Goal: Information Seeking & Learning: Learn about a topic

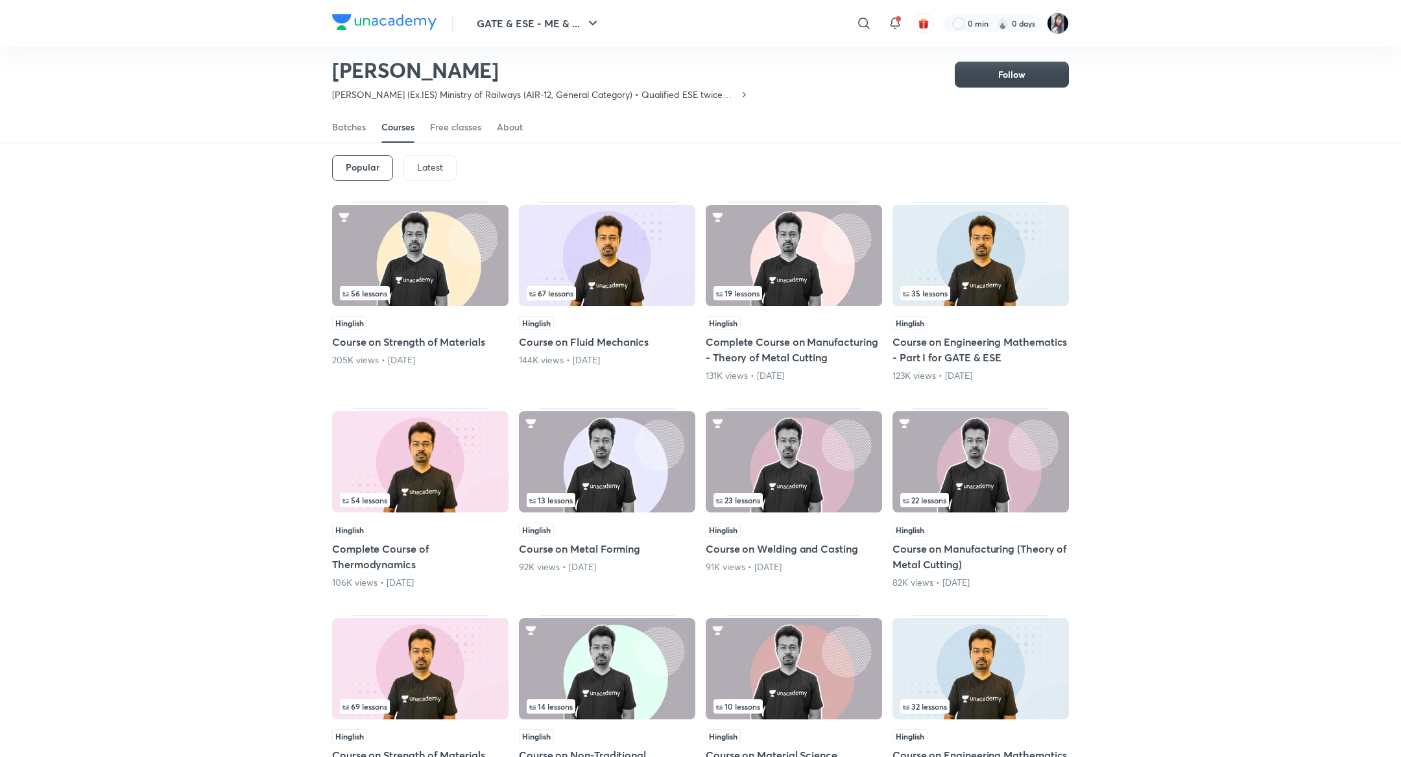
click at [422, 170] on p "Latest" at bounding box center [430, 167] width 26 height 10
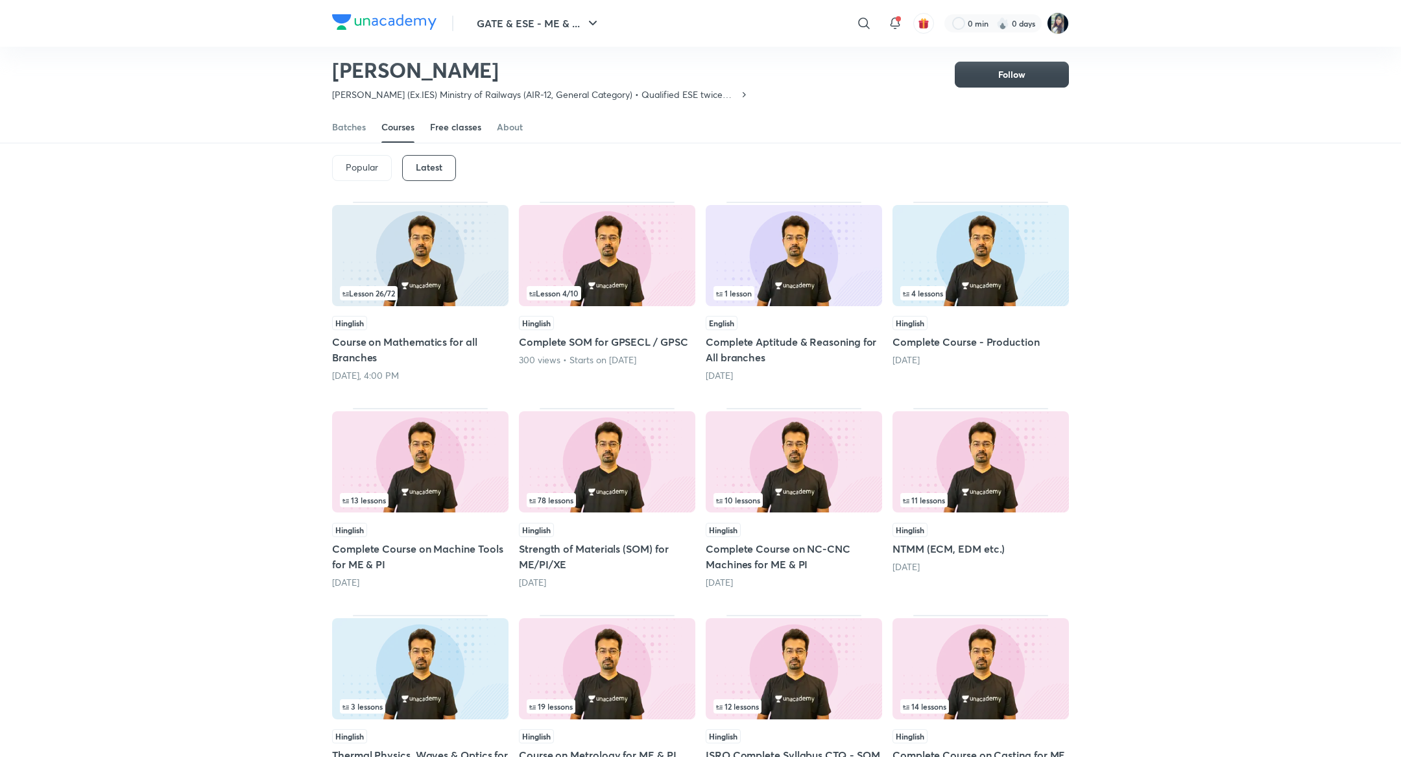
click at [455, 134] on link "Free classes" at bounding box center [455, 127] width 51 height 31
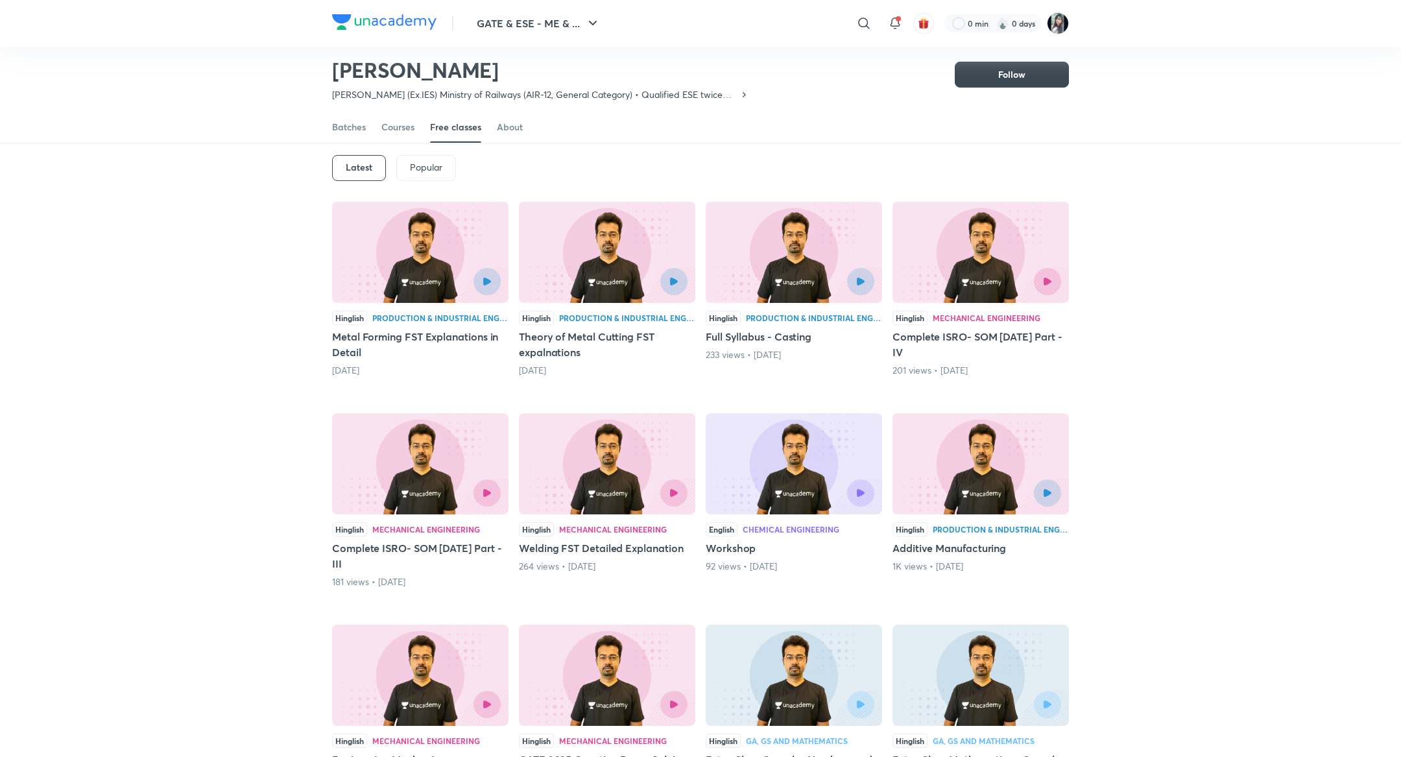
click at [592, 277] on div at bounding box center [607, 281] width 161 height 27
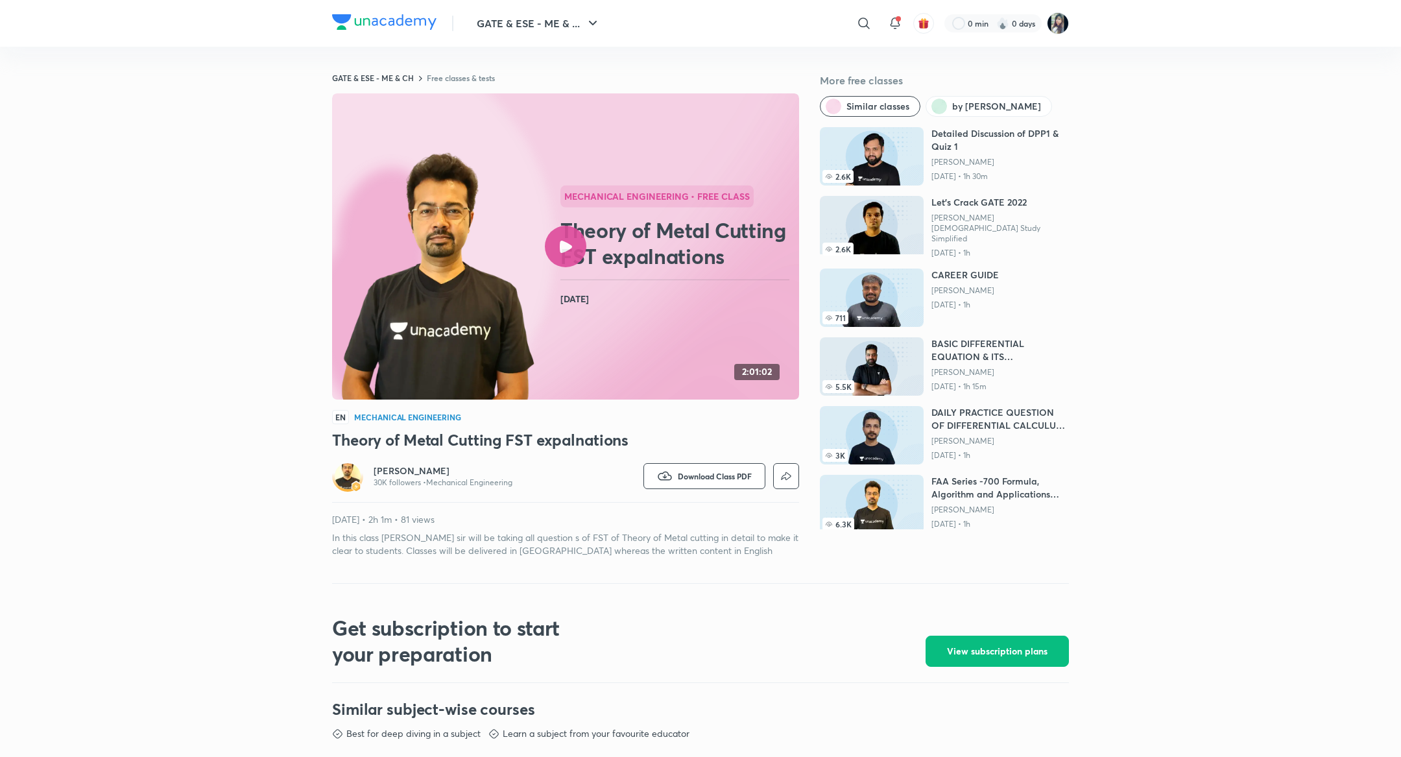
scroll to position [57, 0]
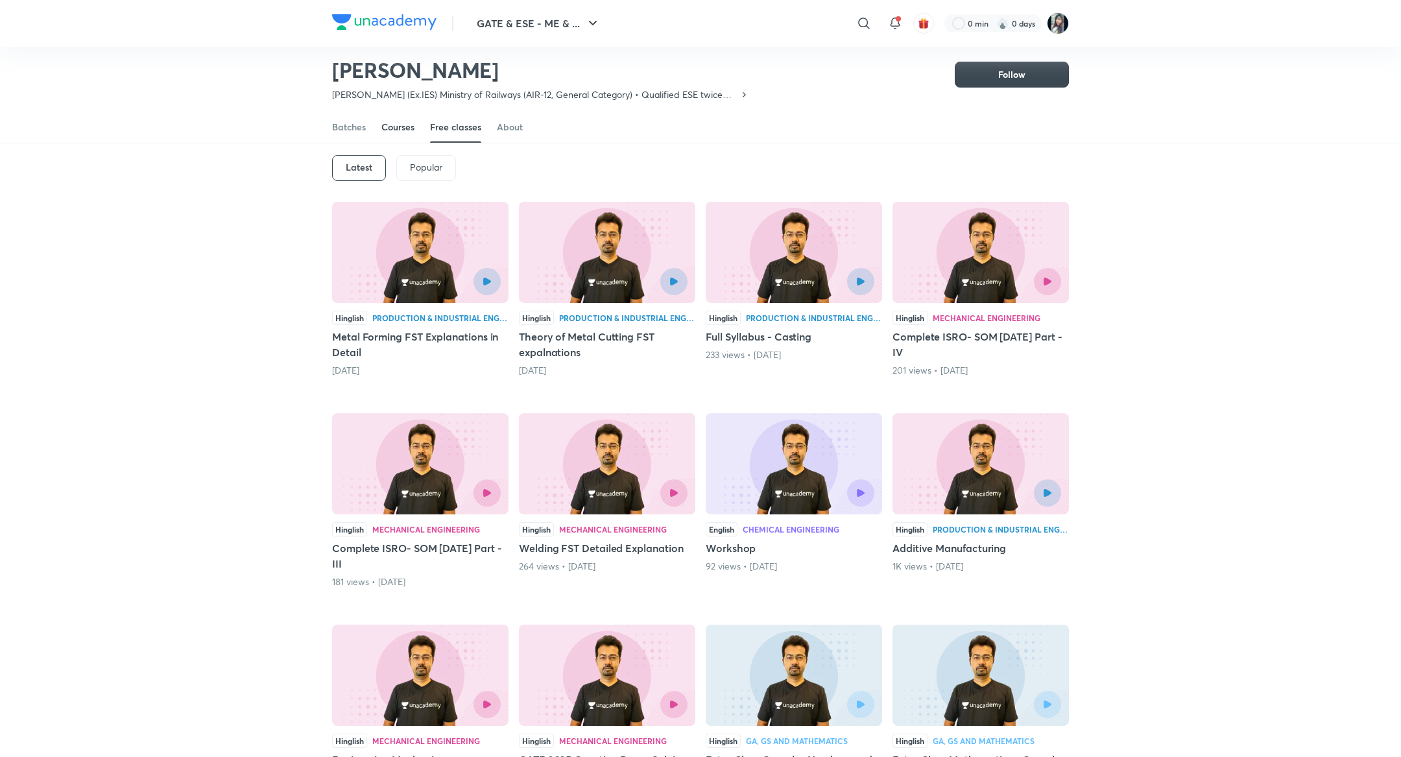
click at [400, 130] on div "Courses" at bounding box center [397, 127] width 33 height 13
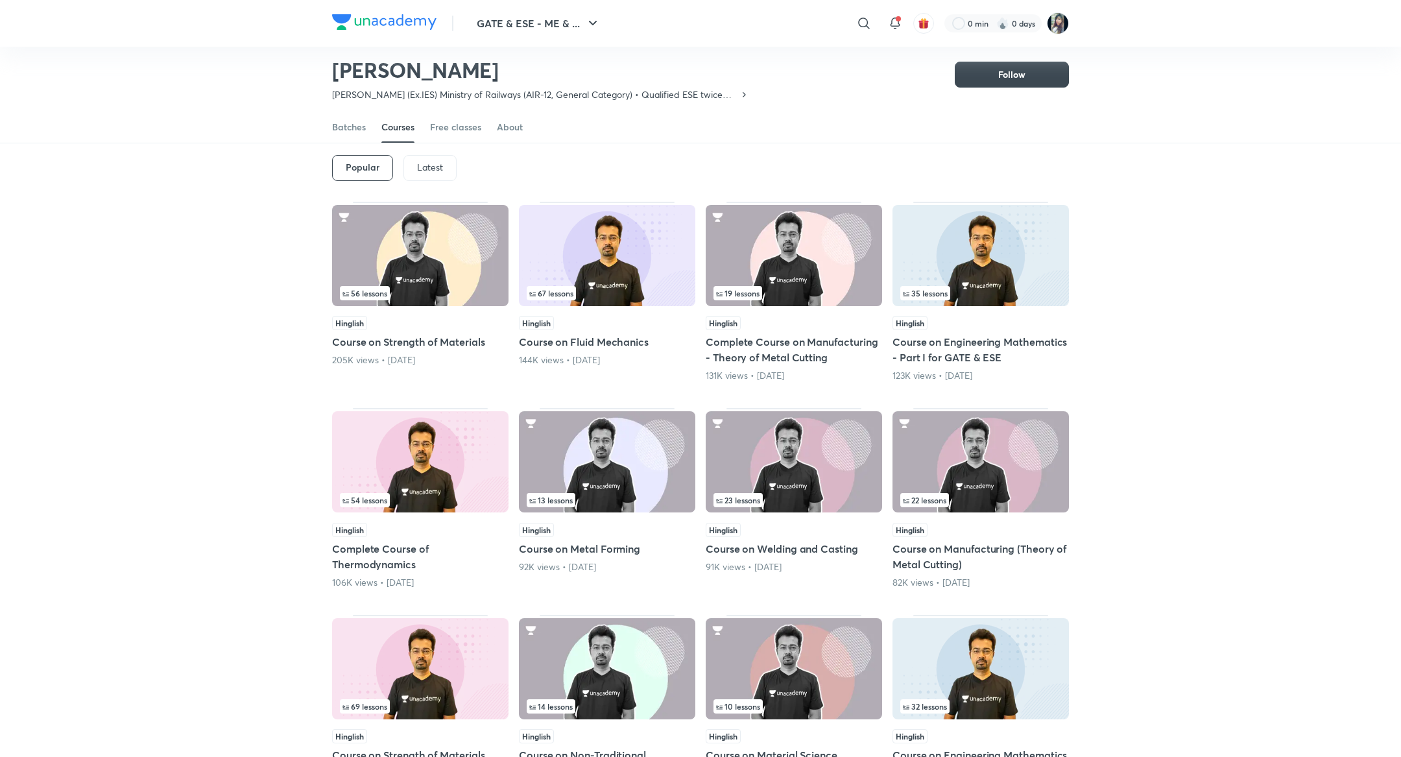
click at [435, 168] on p "Latest" at bounding box center [430, 167] width 26 height 10
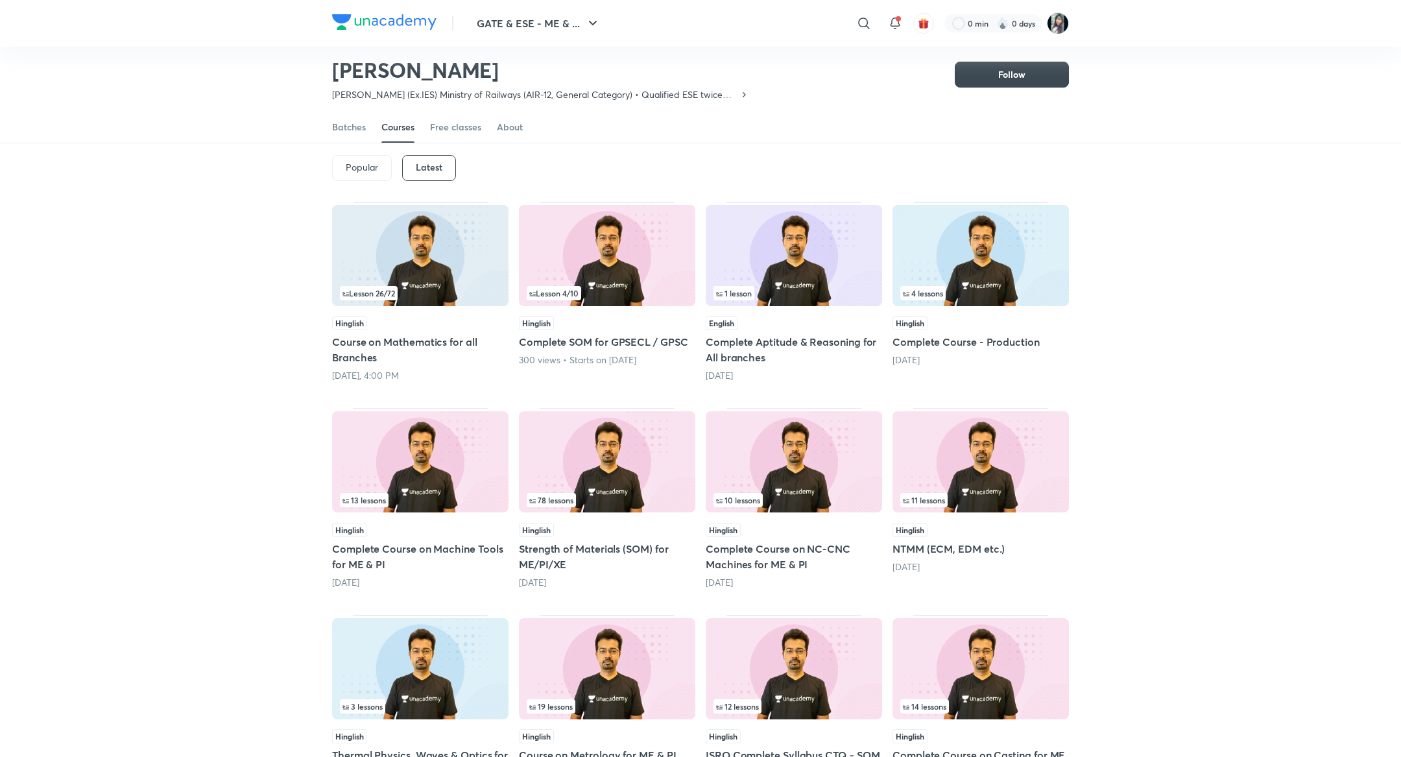
click at [453, 256] on img at bounding box center [420, 255] width 176 height 101
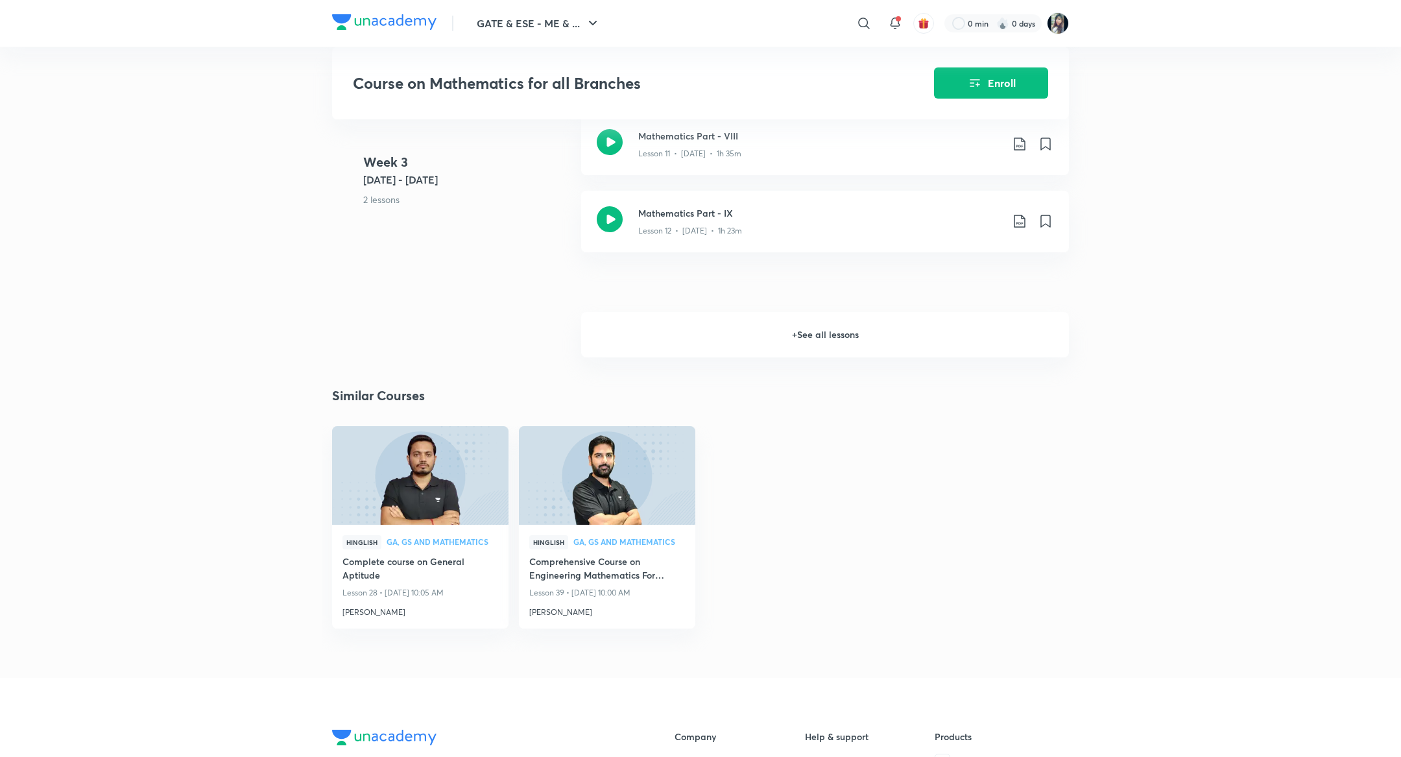
scroll to position [1476, 0]
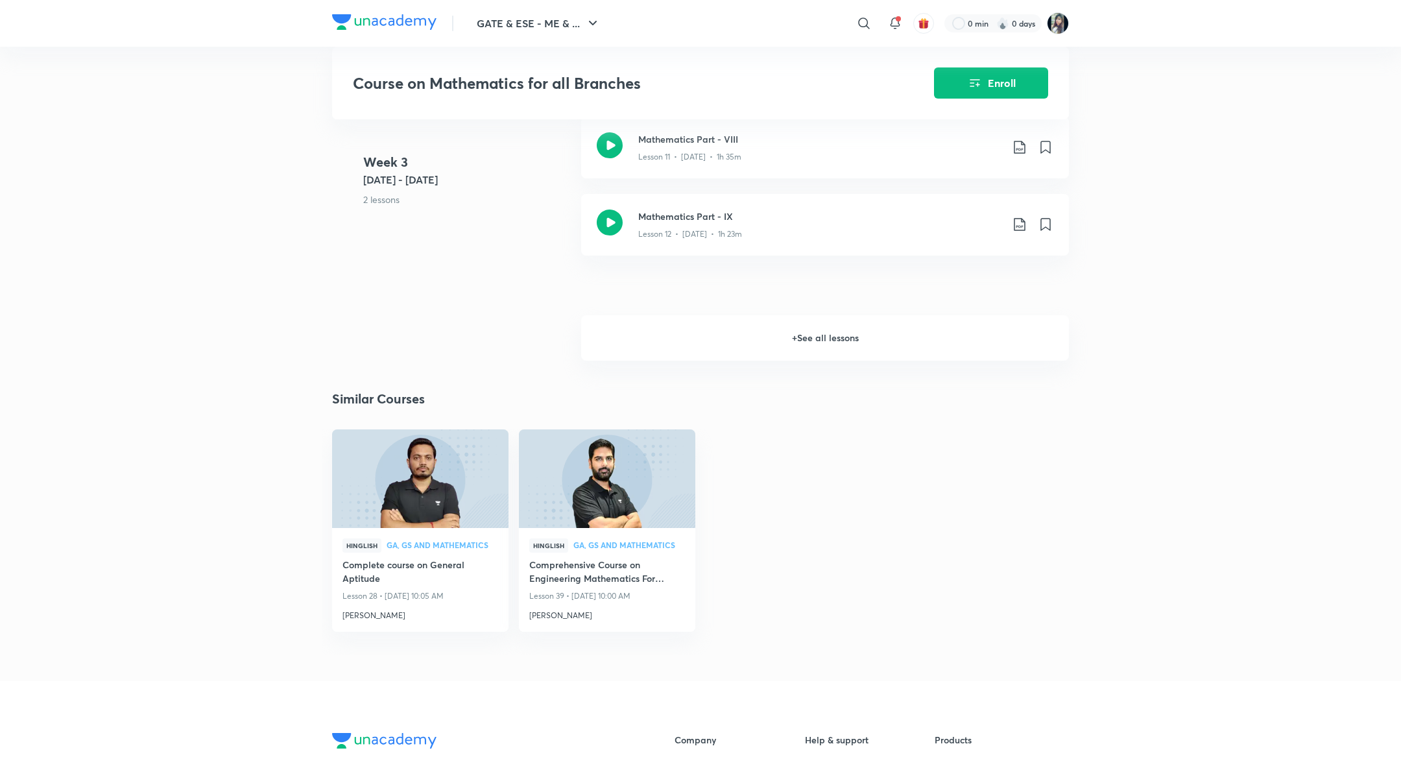
click at [815, 324] on h6 "+ See all lessons" at bounding box center [825, 337] width 488 height 45
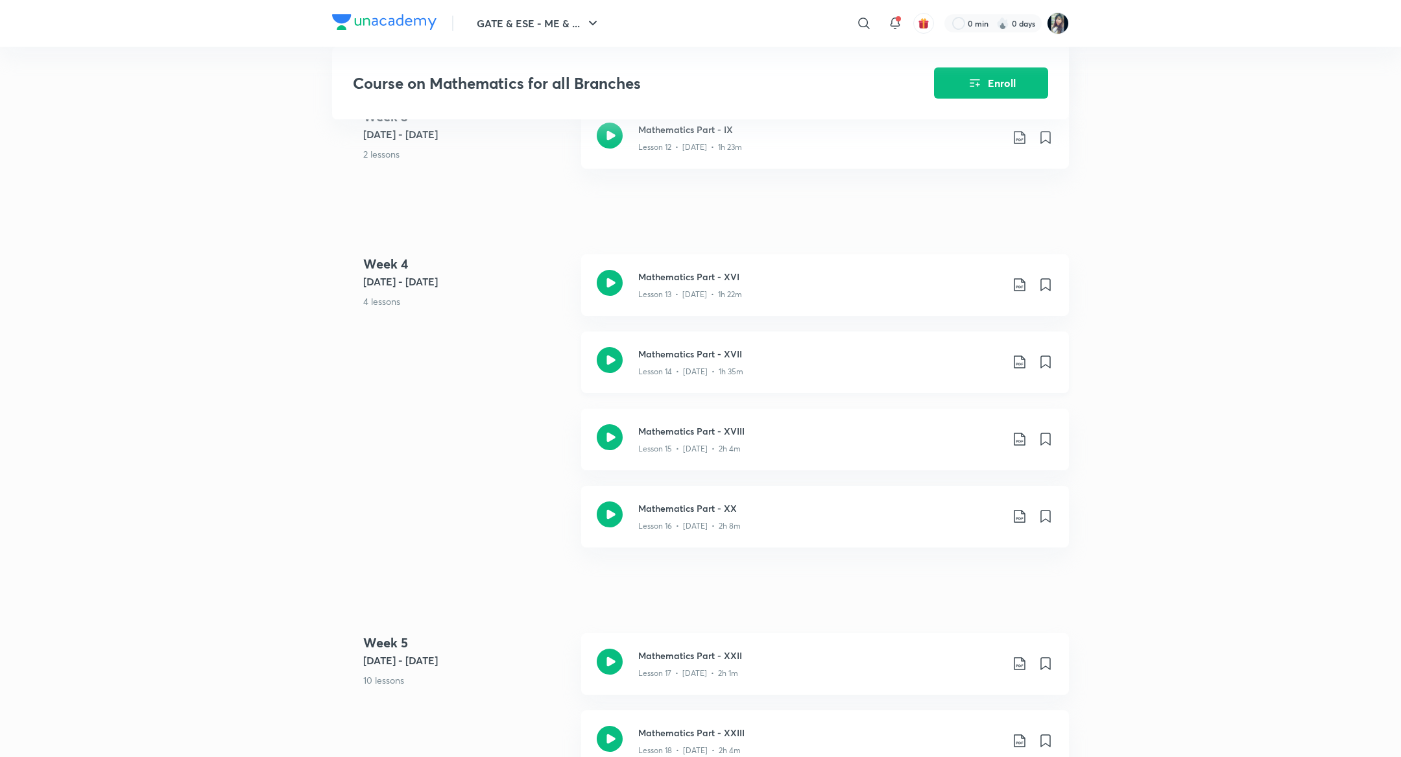
scroll to position [1576, 0]
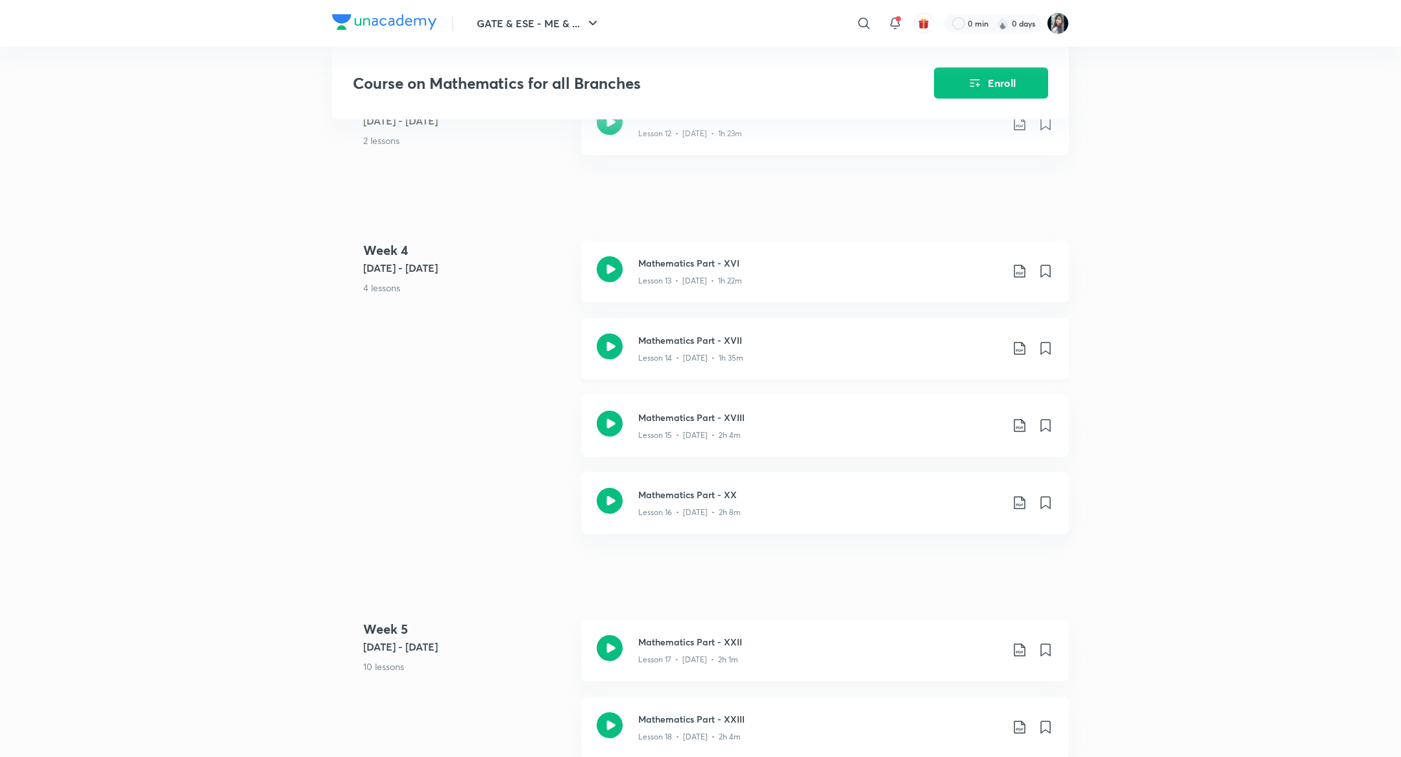
click at [733, 341] on h3 "Mathematics Part - XVII" at bounding box center [819, 340] width 363 height 14
